Goal: Information Seeking & Learning: Find specific fact

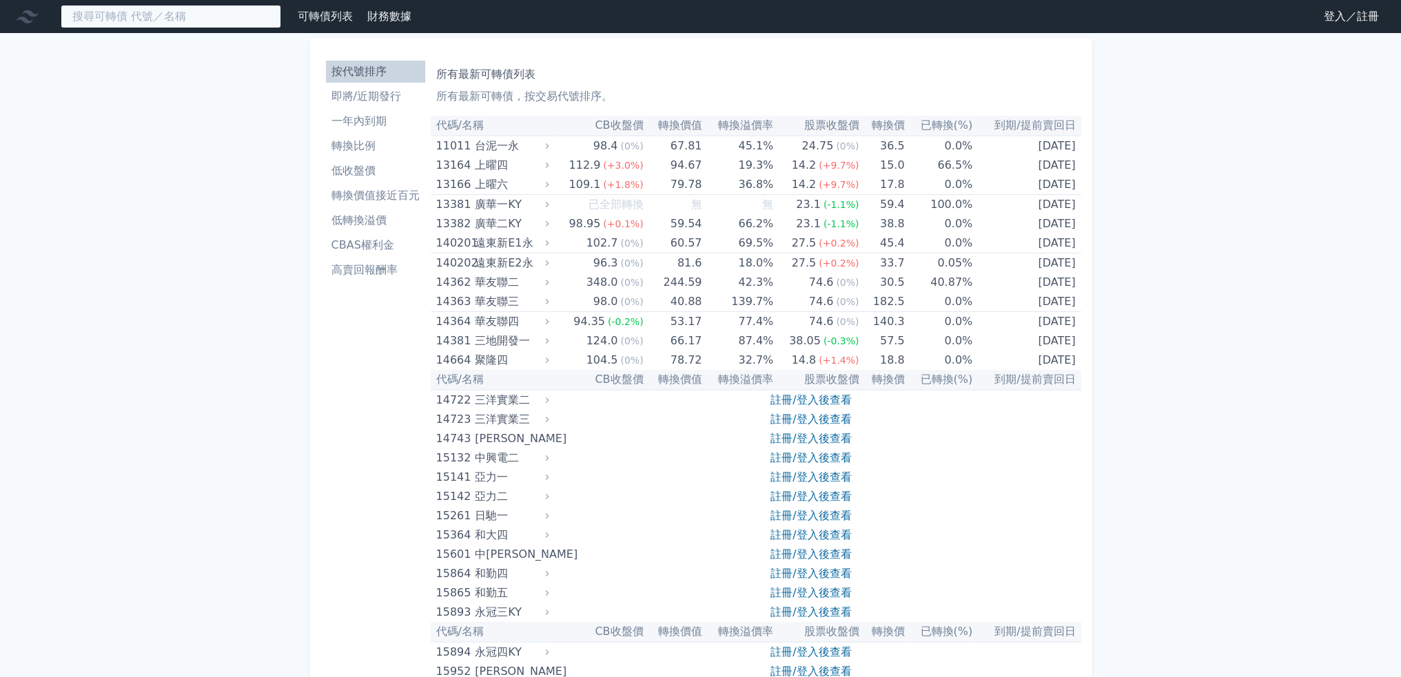
click at [189, 17] on input at bounding box center [171, 16] width 220 height 23
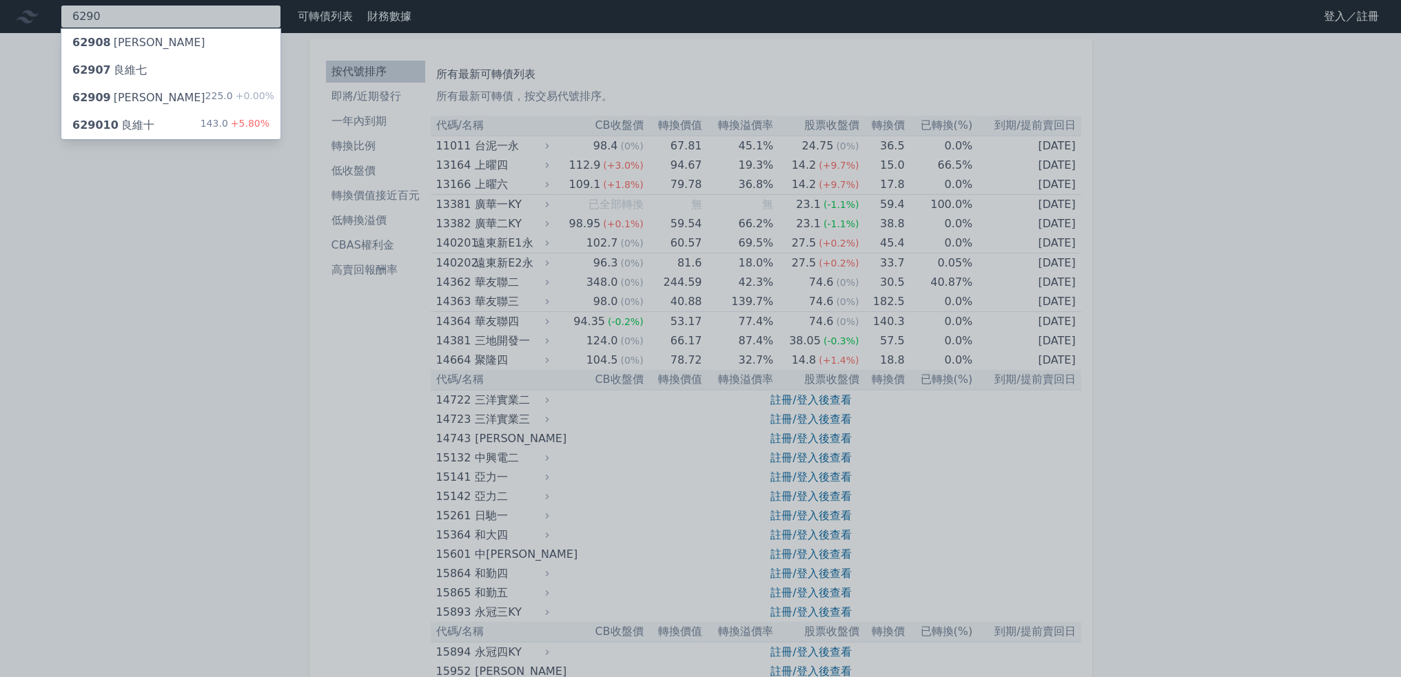
type input "6290"
click at [142, 93] on div "62909 良維九 225.0 +0.00%" at bounding box center [170, 98] width 219 height 28
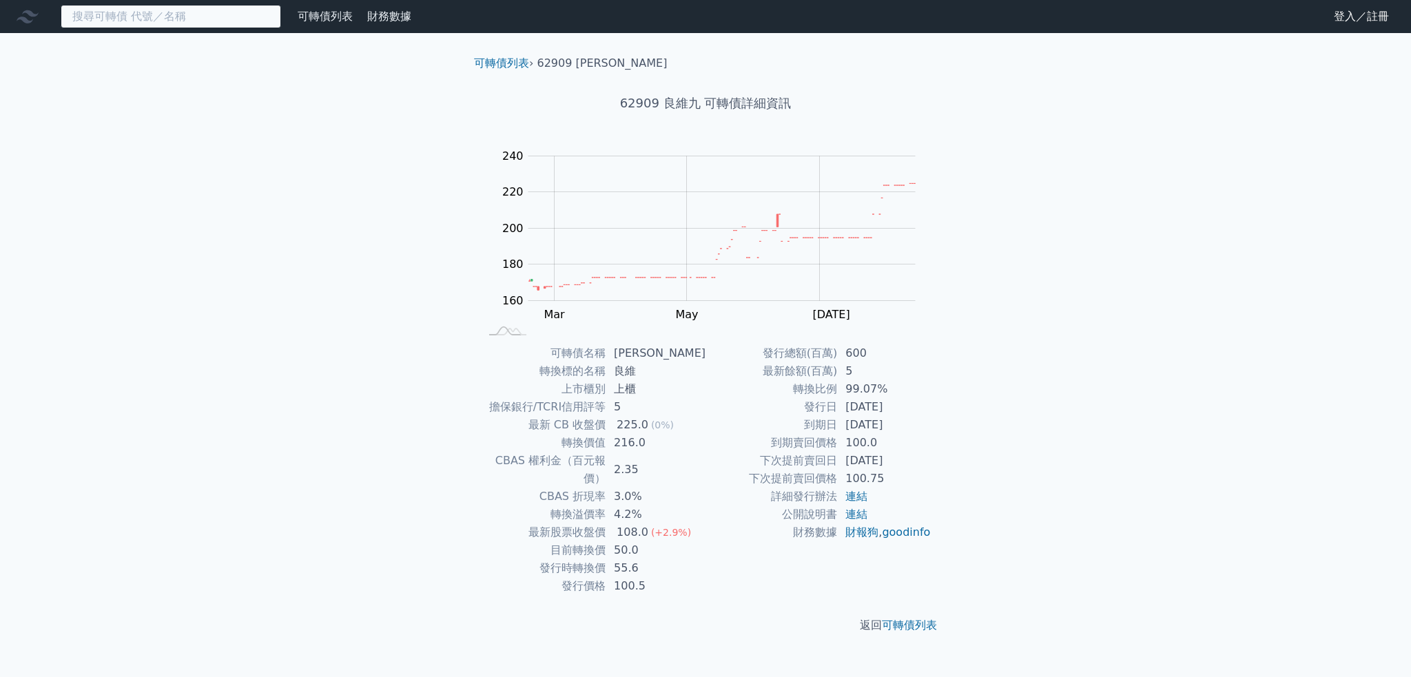
click at [242, 23] on input at bounding box center [171, 16] width 220 height 23
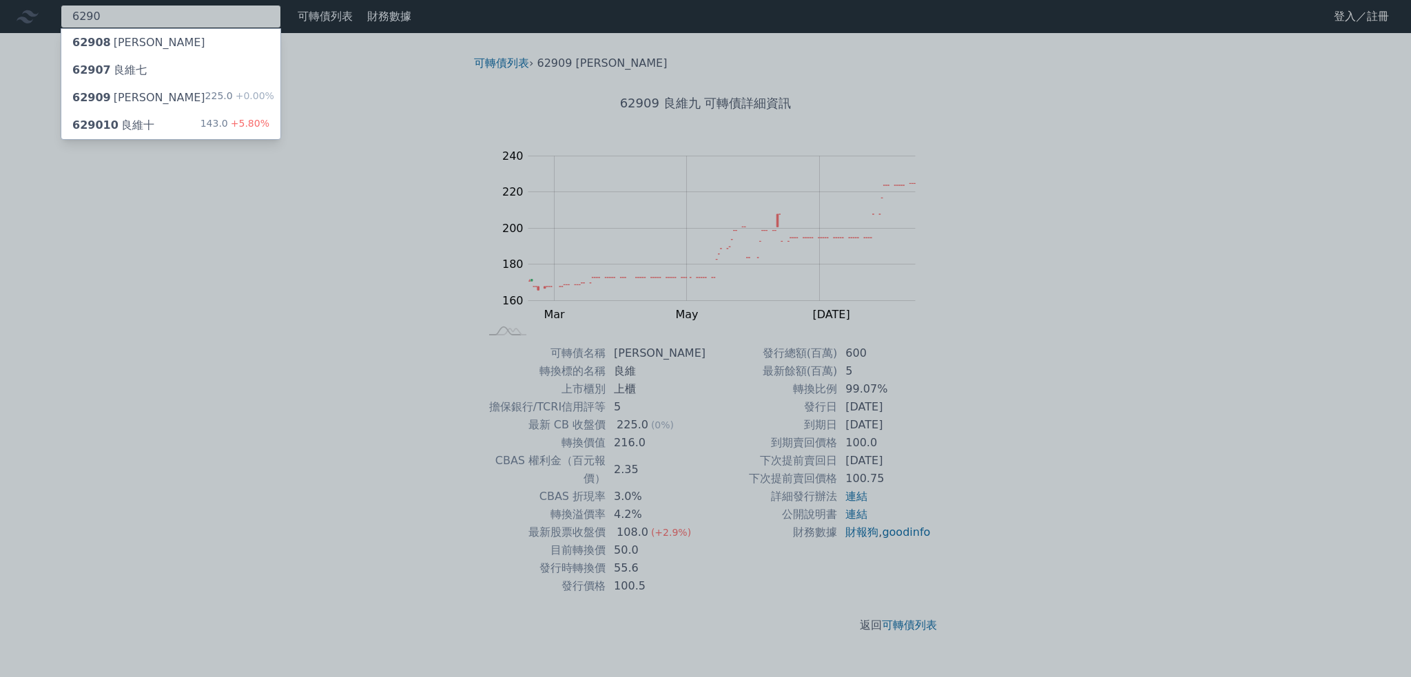
type input "6290"
click at [211, 125] on div "143.0 +5.80%" at bounding box center [234, 125] width 69 height 17
